Goal: Task Accomplishment & Management: Use online tool/utility

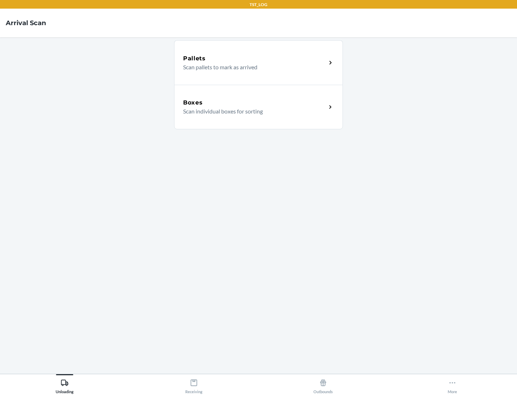
click at [255, 103] on div "Boxes" at bounding box center [254, 102] width 143 height 9
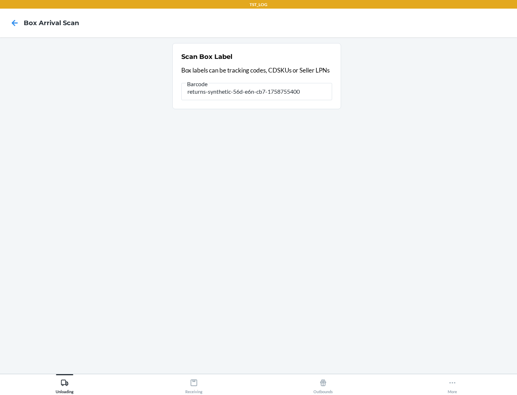
type input "returns-synthetic-56d-e6n-cb7-1758755400"
